Goal: Task Accomplishment & Management: Manage account settings

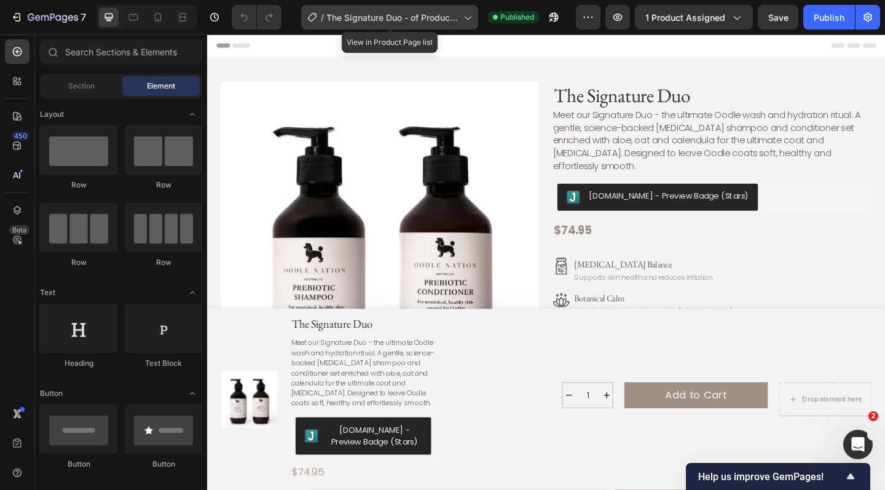
click at [409, 14] on span "The Signature Duo - of Product Page" at bounding box center [392, 17] width 132 height 13
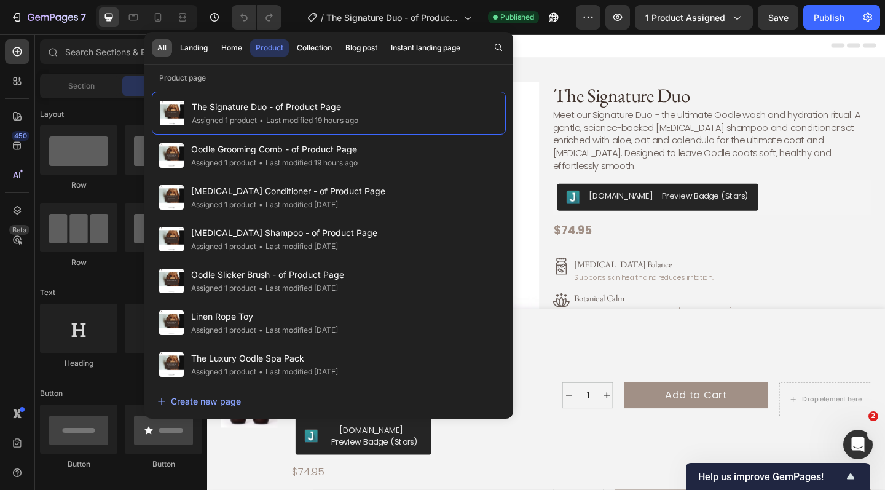
click at [161, 45] on div "All" at bounding box center [161, 47] width 9 height 11
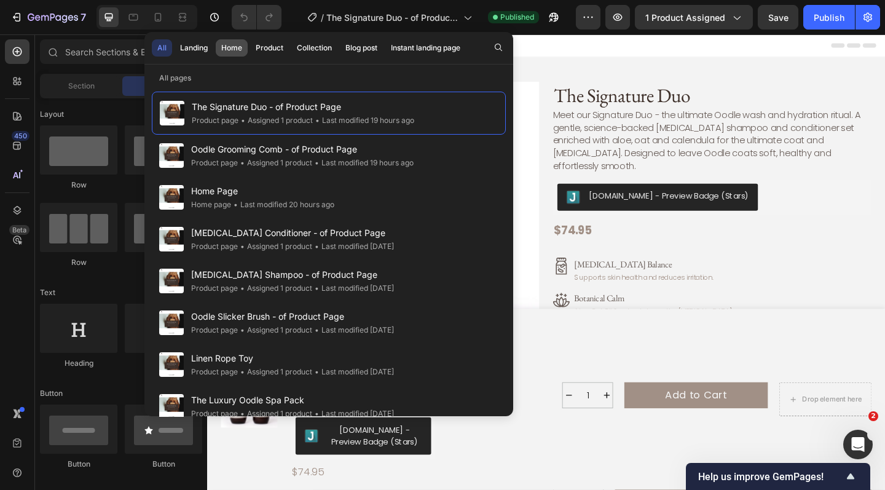
click at [228, 51] on div "Home" at bounding box center [231, 47] width 21 height 11
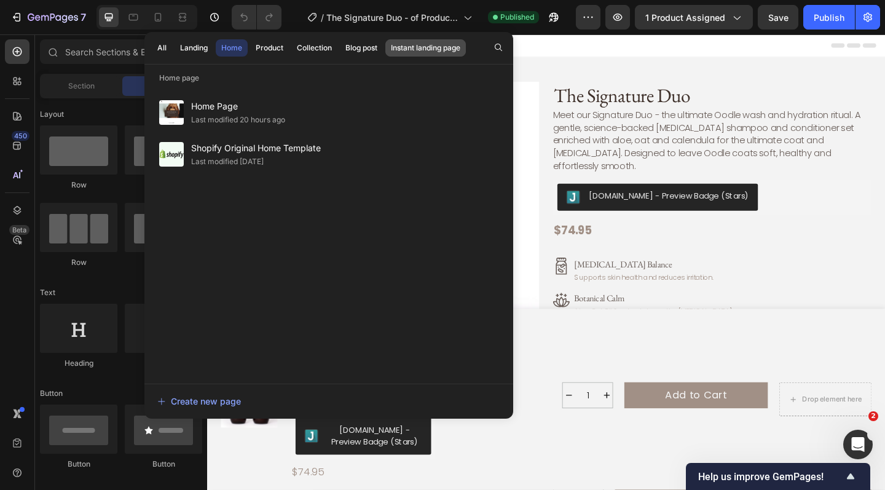
click at [442, 52] on div "Instant landing page" at bounding box center [425, 47] width 69 height 11
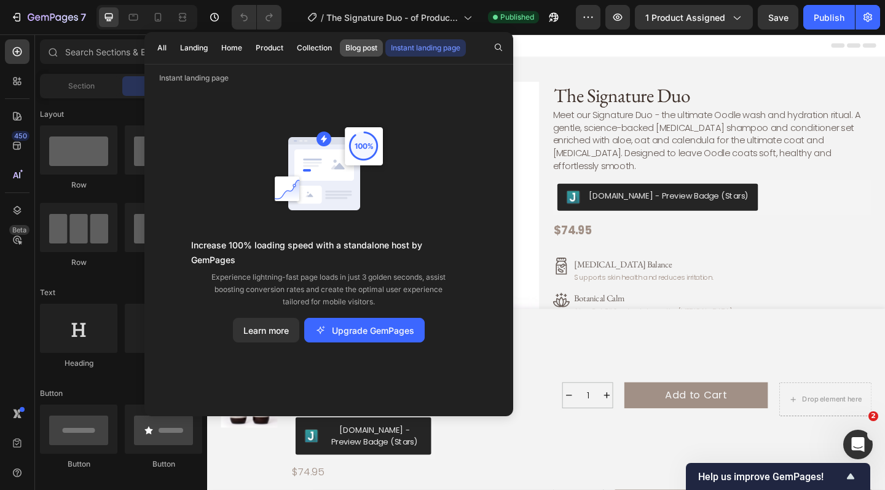
click at [363, 49] on div "Blog post" at bounding box center [361, 47] width 32 height 11
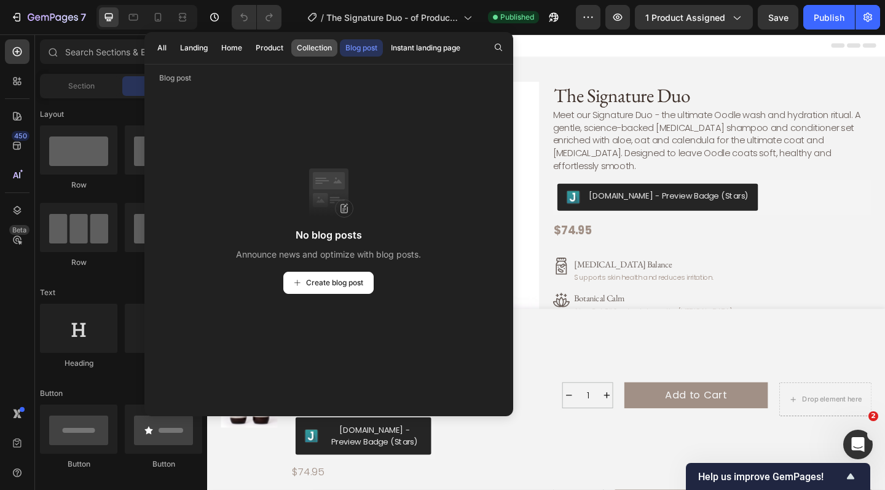
click at [326, 47] on div "Collection" at bounding box center [314, 47] width 35 height 11
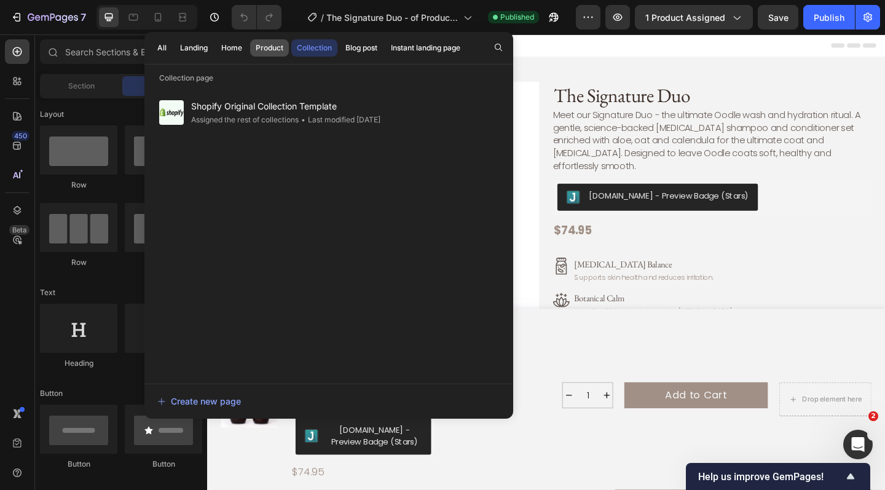
click at [271, 47] on div "Product" at bounding box center [270, 47] width 28 height 11
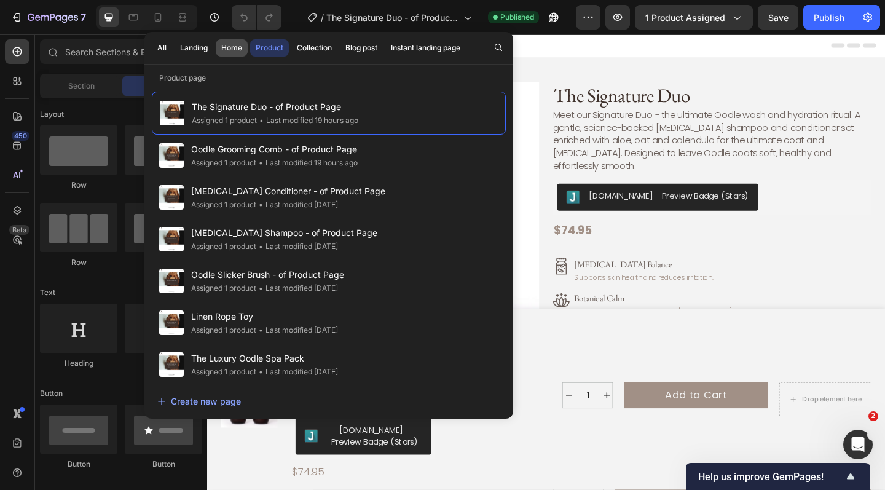
click at [235, 47] on div "Home" at bounding box center [231, 47] width 21 height 11
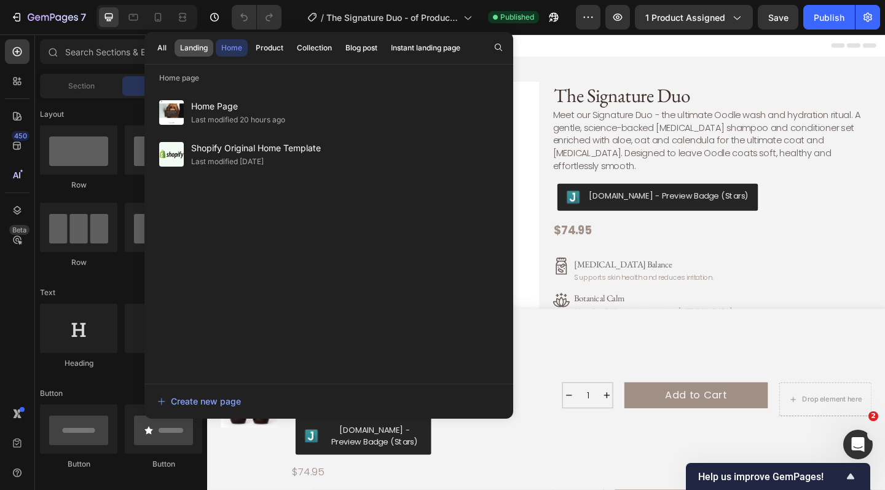
click at [202, 44] on div "Landing" at bounding box center [194, 47] width 28 height 11
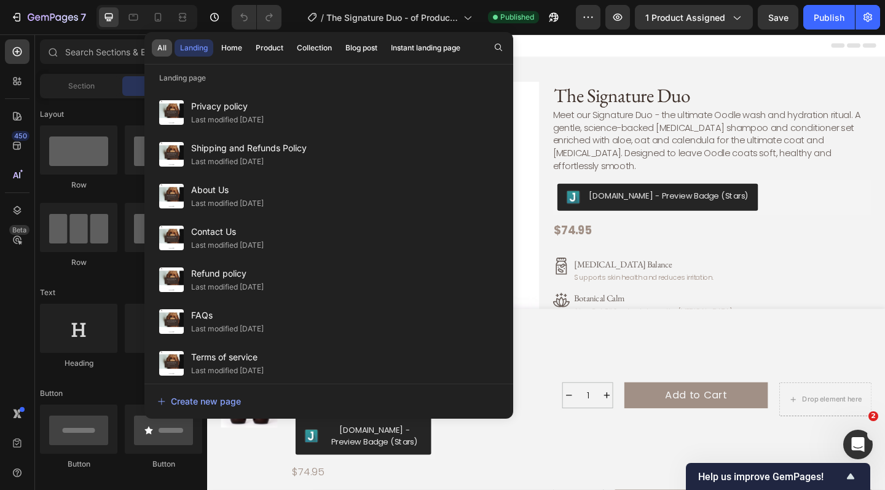
click at [167, 50] on button "All" at bounding box center [162, 47] width 20 height 17
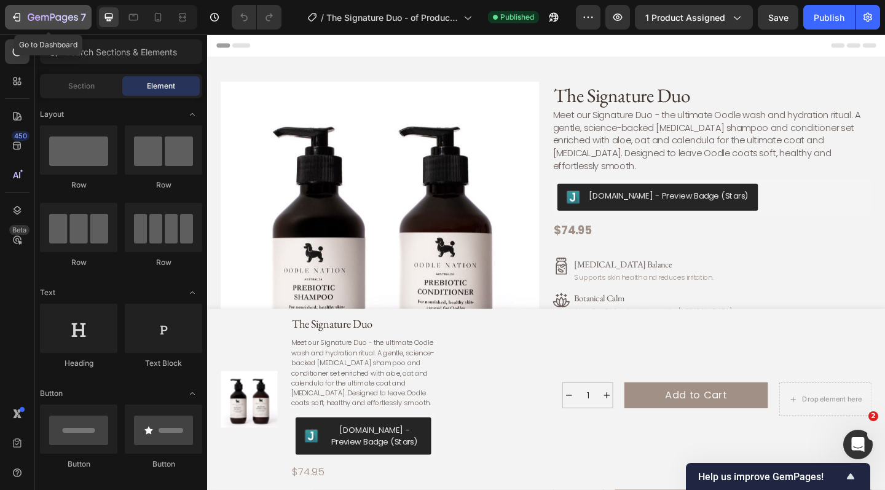
click at [21, 14] on icon "button" at bounding box center [16, 17] width 12 height 12
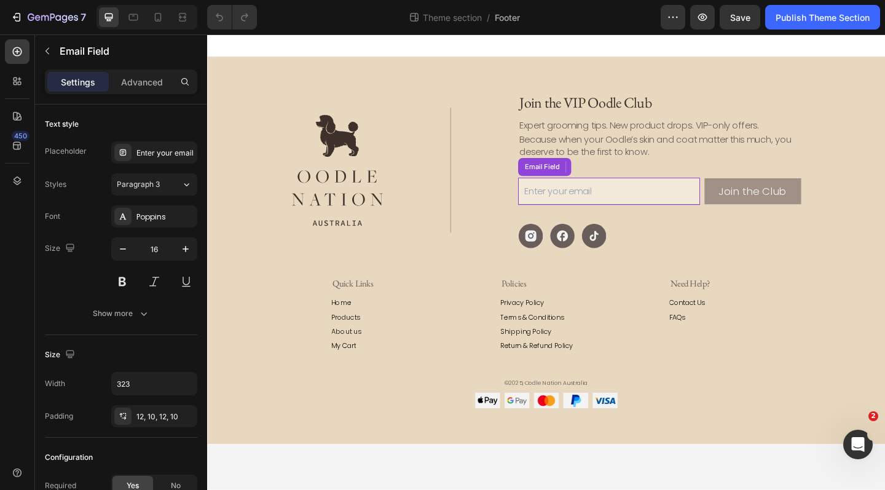
click at [694, 205] on input "email" at bounding box center [644, 204] width 198 height 29
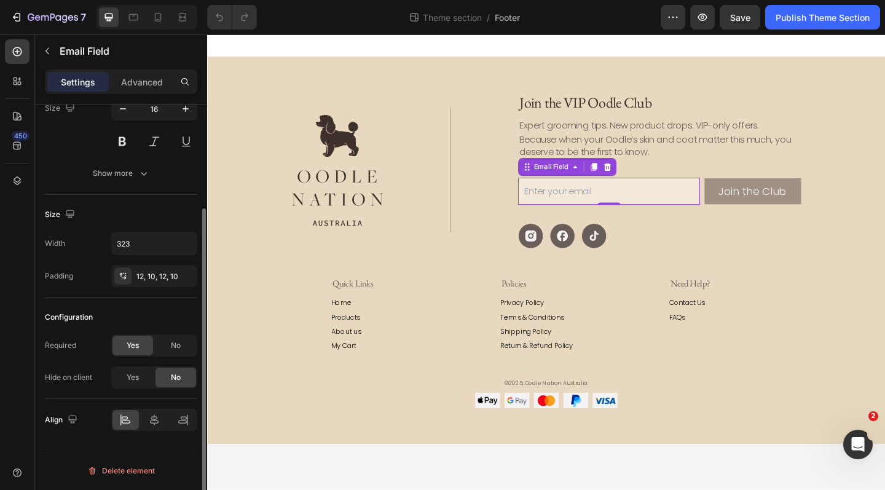
scroll to position [139, 0]
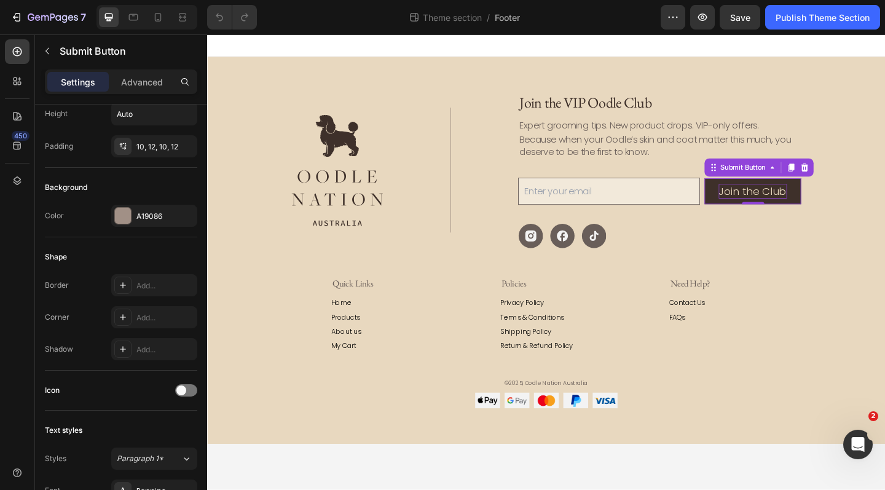
click at [799, 208] on div "Join the Club" at bounding box center [800, 205] width 74 height 16
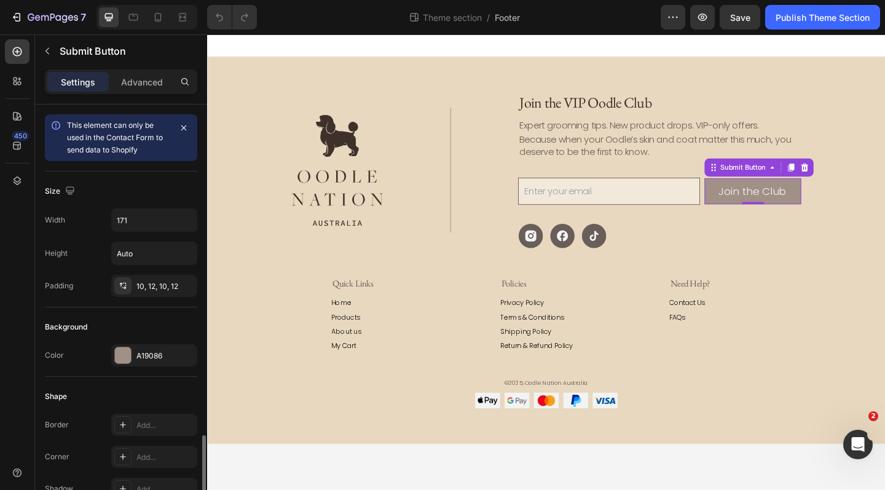
scroll to position [0, 0]
click at [151, 84] on p "Advanced" at bounding box center [142, 82] width 42 height 13
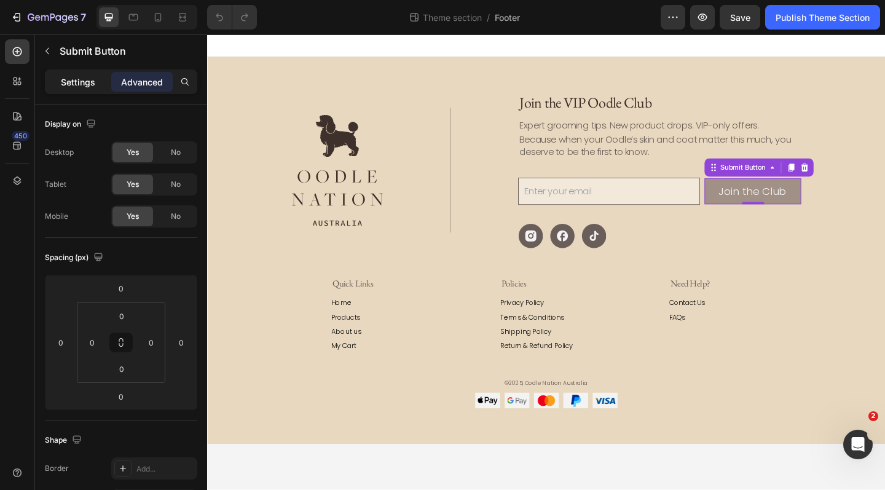
click at [84, 83] on p "Settings" at bounding box center [78, 82] width 34 height 13
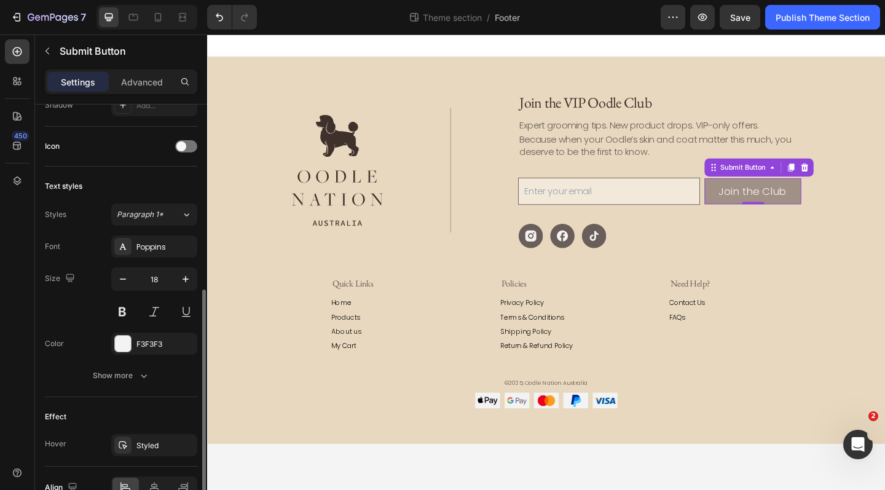
scroll to position [382, 0]
click at [103, 376] on div "Show more" at bounding box center [121, 376] width 57 height 12
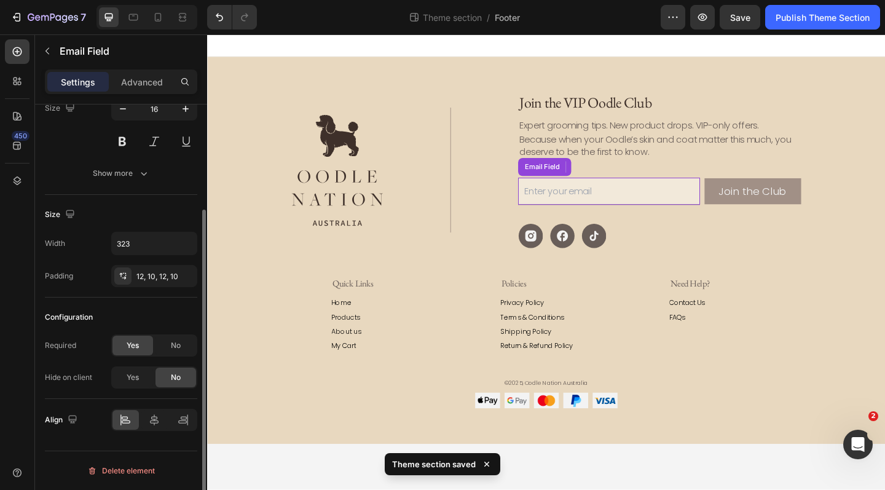
scroll to position [0, 0]
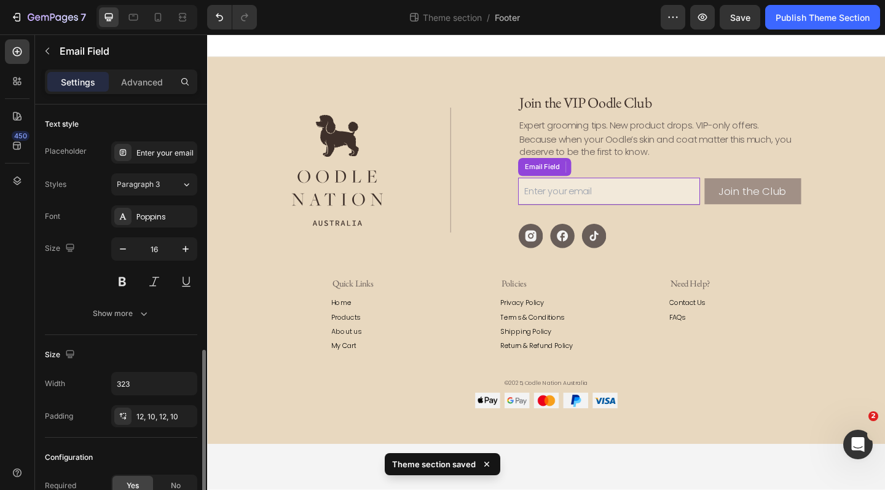
click at [694, 208] on input "email" at bounding box center [644, 204] width 198 height 29
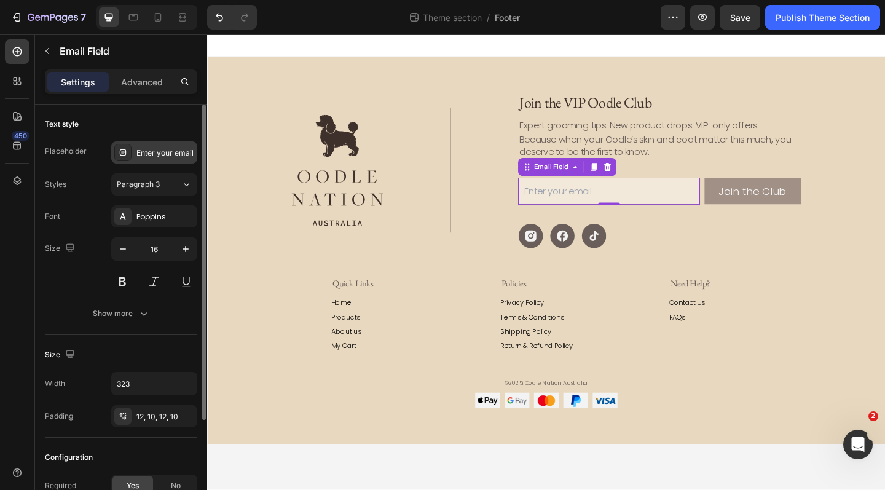
click at [167, 149] on div "Enter your email" at bounding box center [165, 152] width 58 height 11
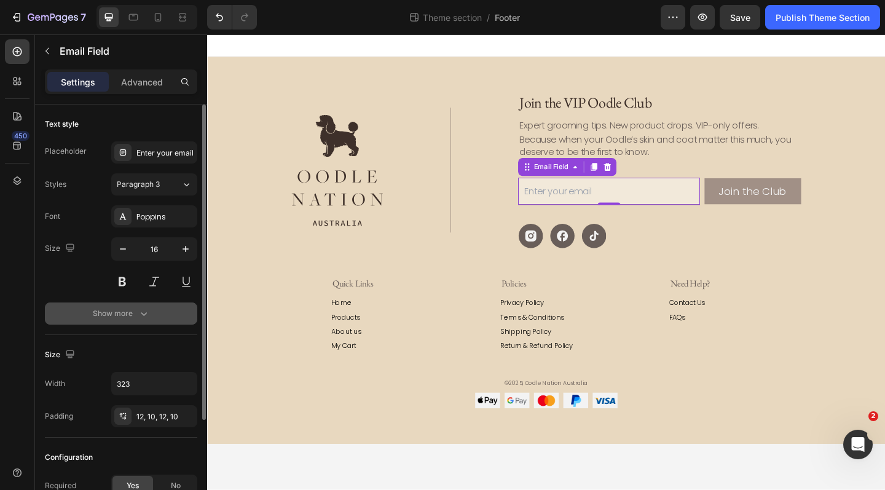
click at [79, 315] on button "Show more" at bounding box center [121, 313] width 152 height 22
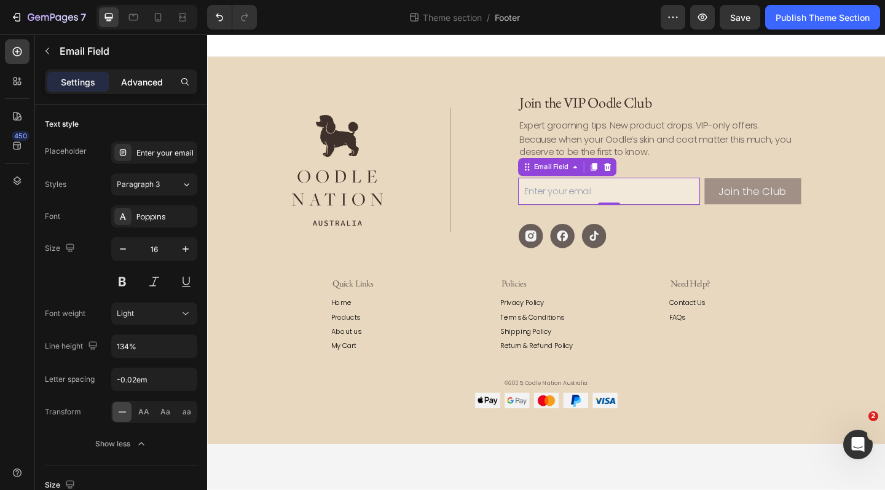
click at [149, 81] on p "Advanced" at bounding box center [142, 82] width 42 height 13
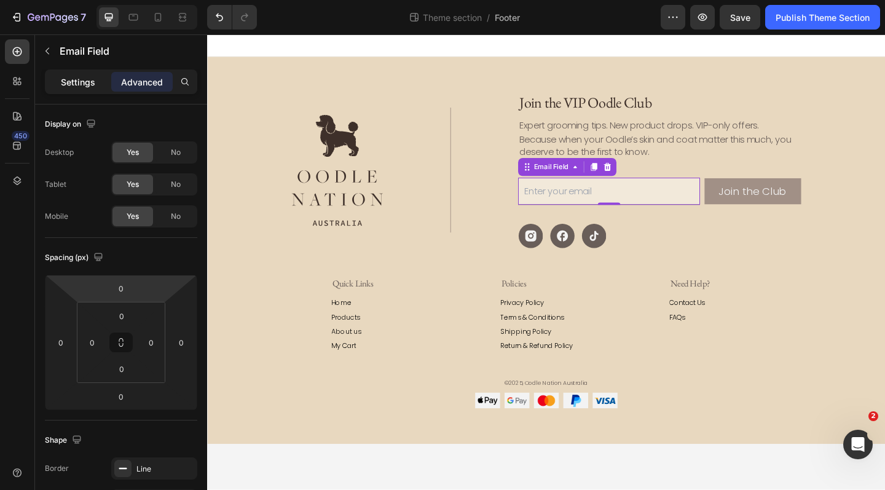
click at [83, 83] on p "Settings" at bounding box center [78, 82] width 34 height 13
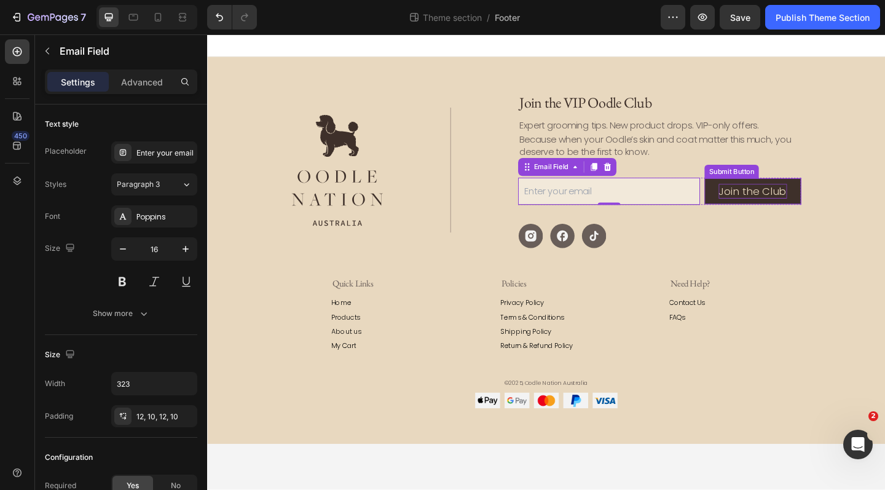
click at [805, 211] on div "Join the Club" at bounding box center [800, 205] width 74 height 16
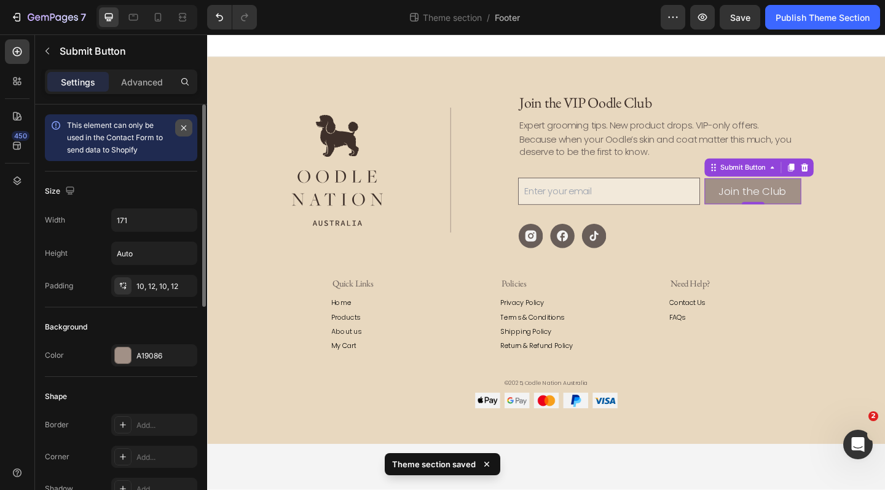
click at [182, 123] on icon "button" at bounding box center [184, 128] width 10 height 10
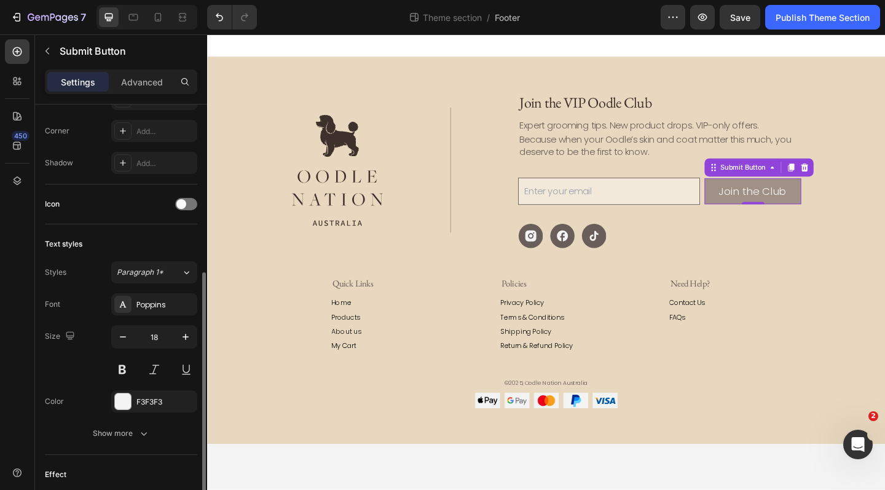
scroll to position [258, 0]
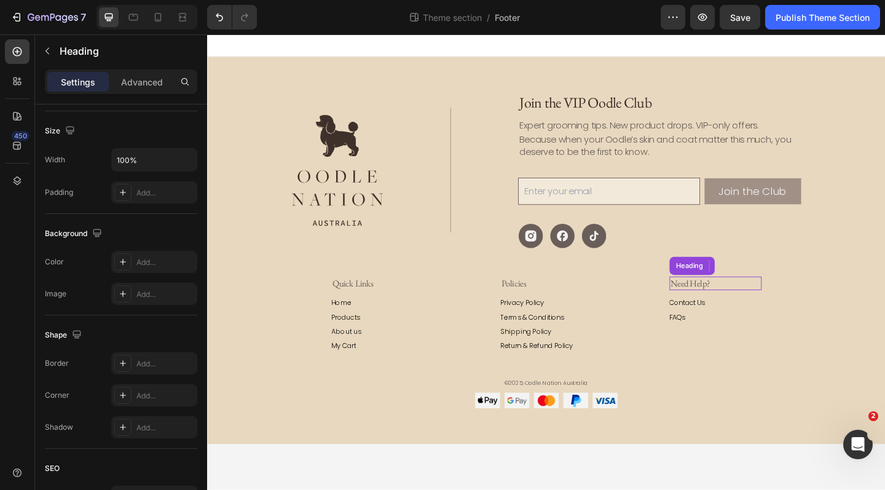
click at [793, 301] on h2 "Need Help?" at bounding box center [760, 305] width 100 height 15
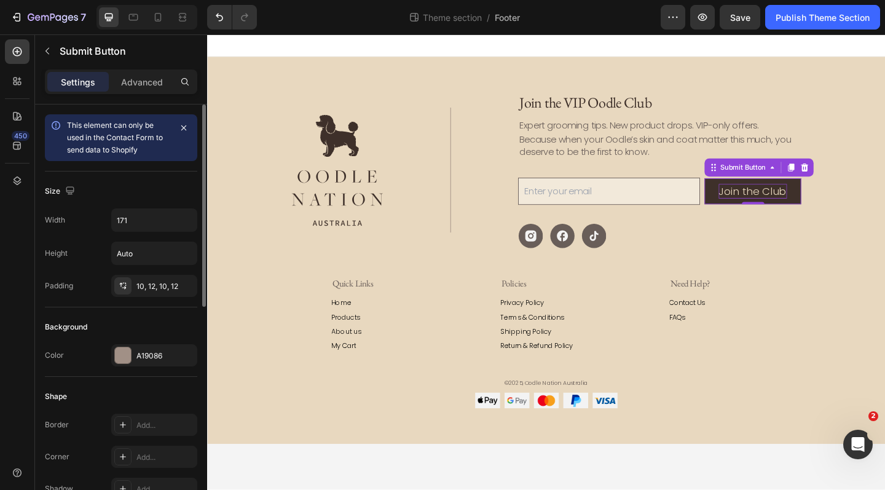
click at [815, 211] on p "Join the Club" at bounding box center [800, 205] width 74 height 16
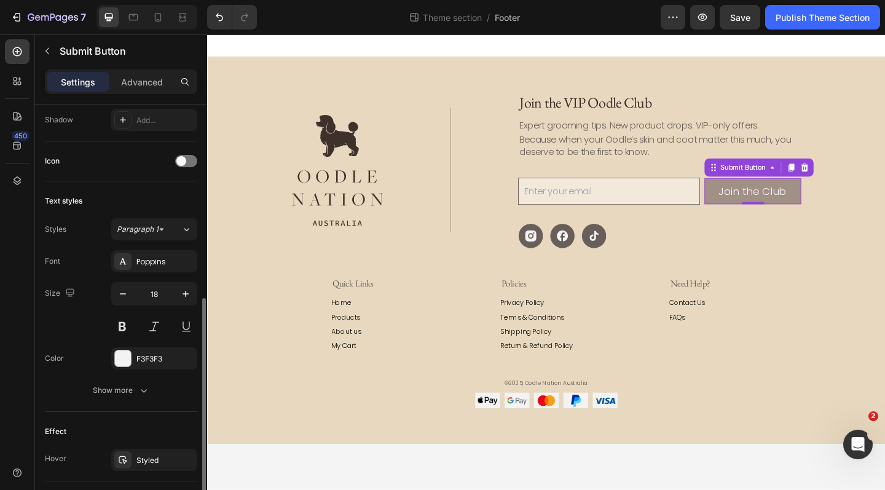
scroll to position [382, 0]
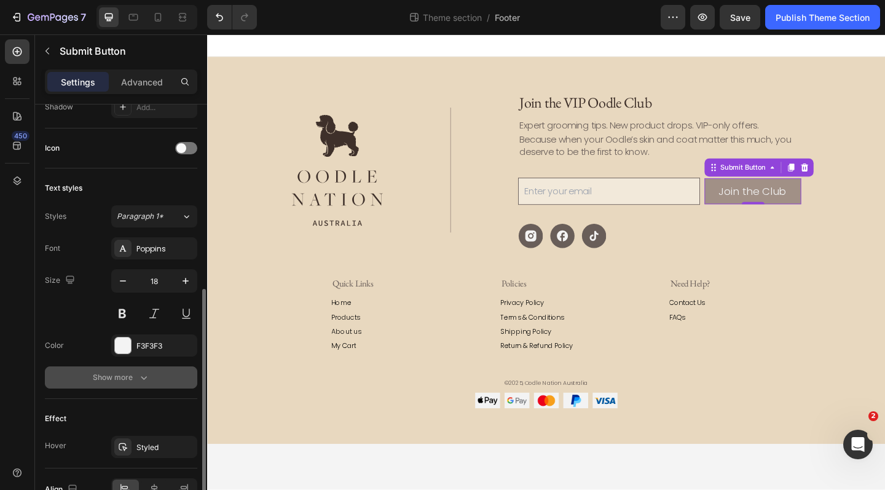
click at [109, 375] on div "Show more" at bounding box center [121, 377] width 57 height 12
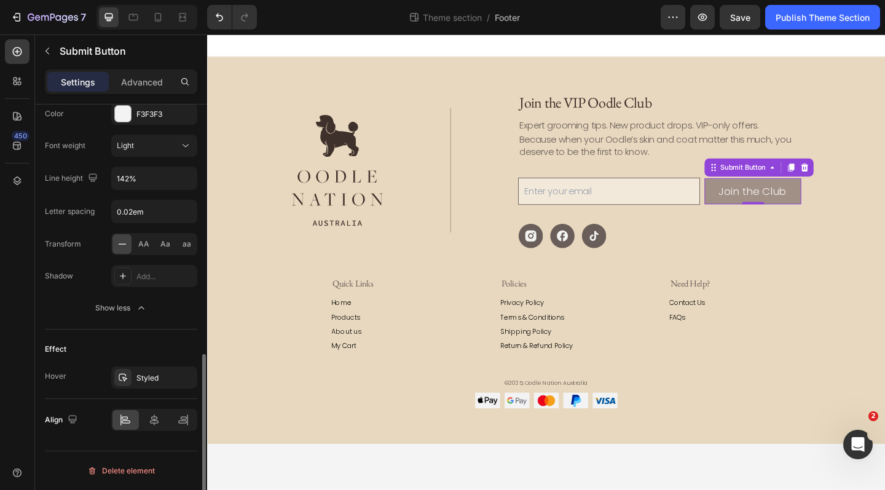
scroll to position [613, 0]
click at [151, 84] on p "Advanced" at bounding box center [142, 82] width 42 height 13
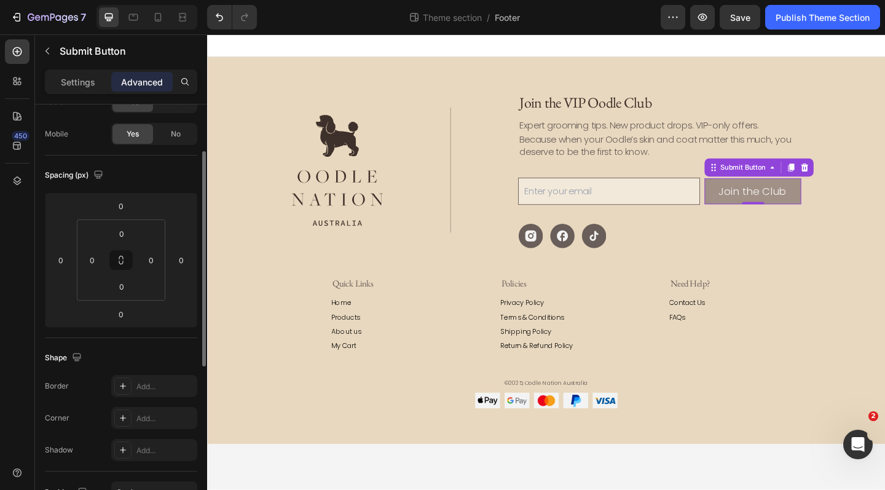
scroll to position [0, 0]
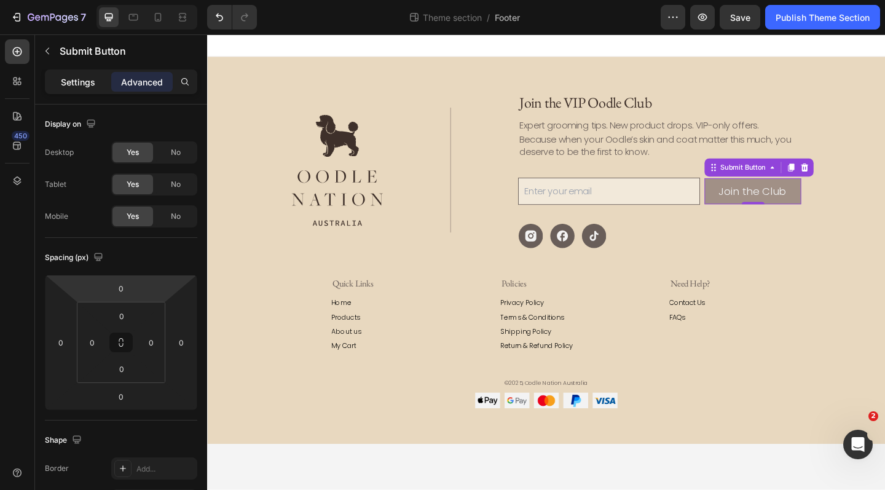
click at [82, 80] on p "Settings" at bounding box center [78, 82] width 34 height 13
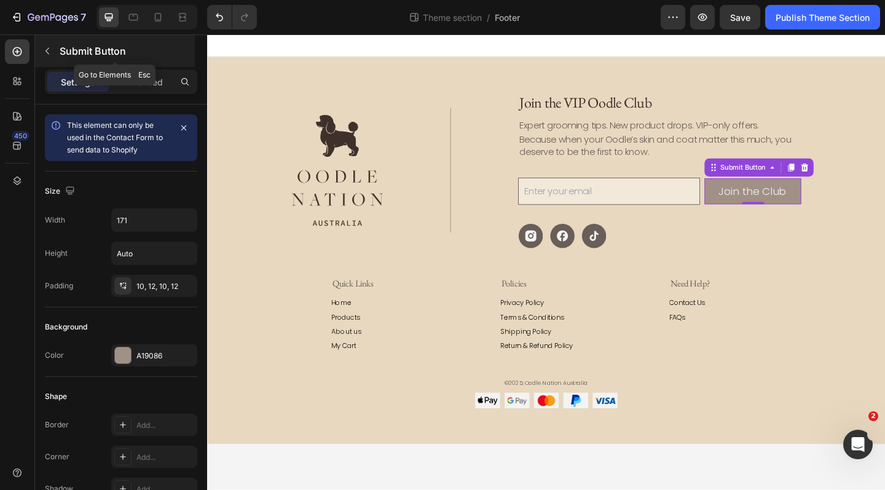
click at [47, 55] on icon "button" at bounding box center [47, 51] width 10 height 10
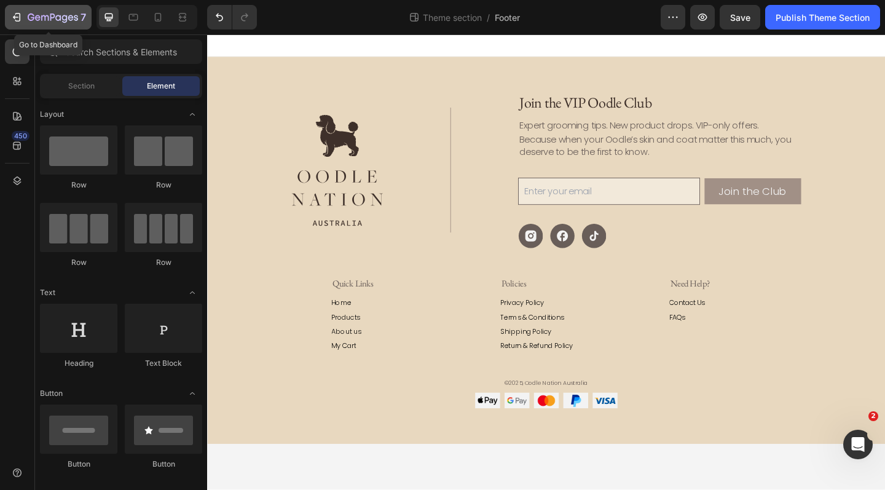
click at [67, 16] on icon "button" at bounding box center [65, 19] width 6 height 8
